Goal: Transaction & Acquisition: Purchase product/service

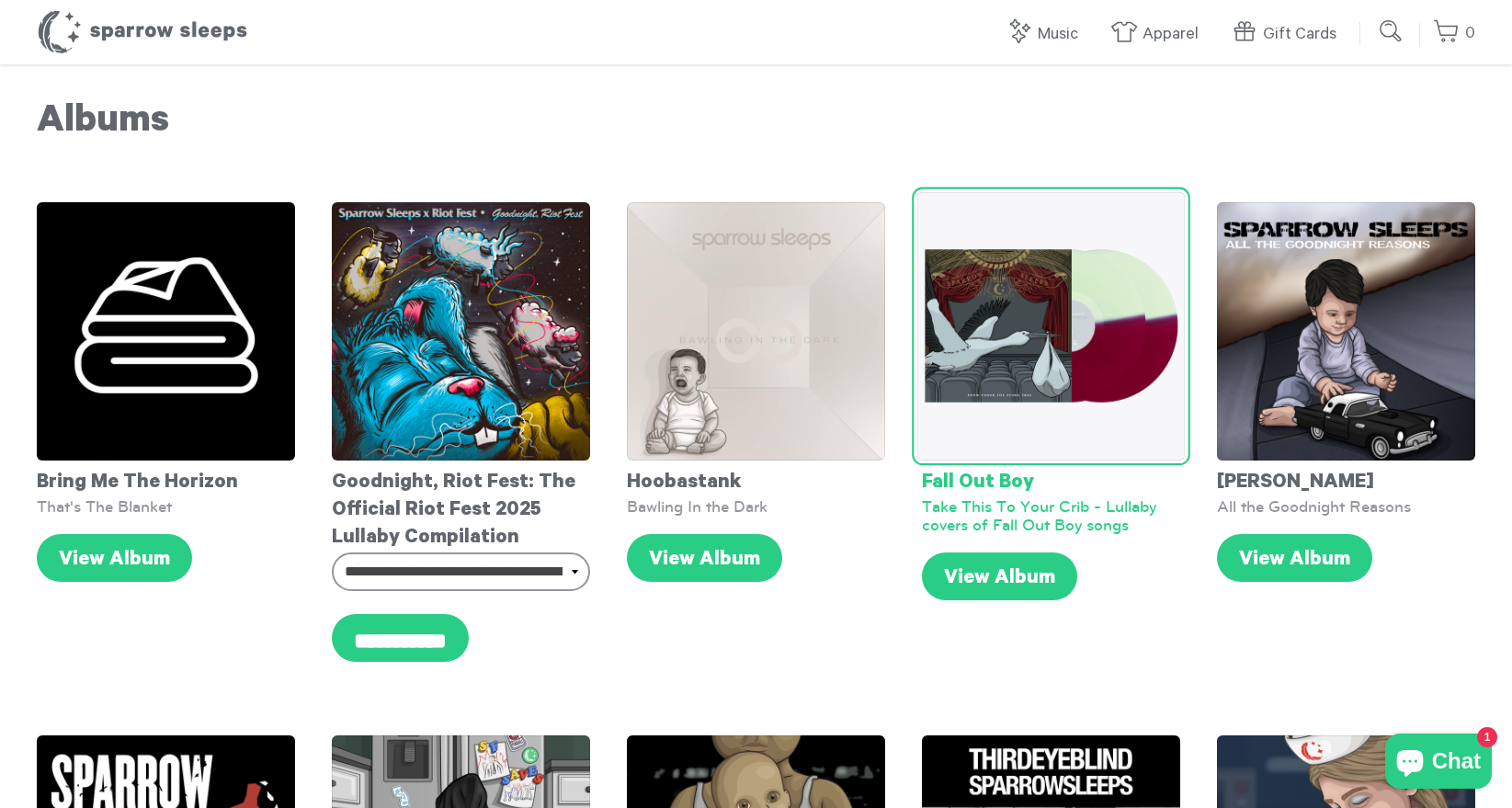
click at [1047, 352] on img at bounding box center [1050, 325] width 268 height 268
